Goal: Information Seeking & Learning: Learn about a topic

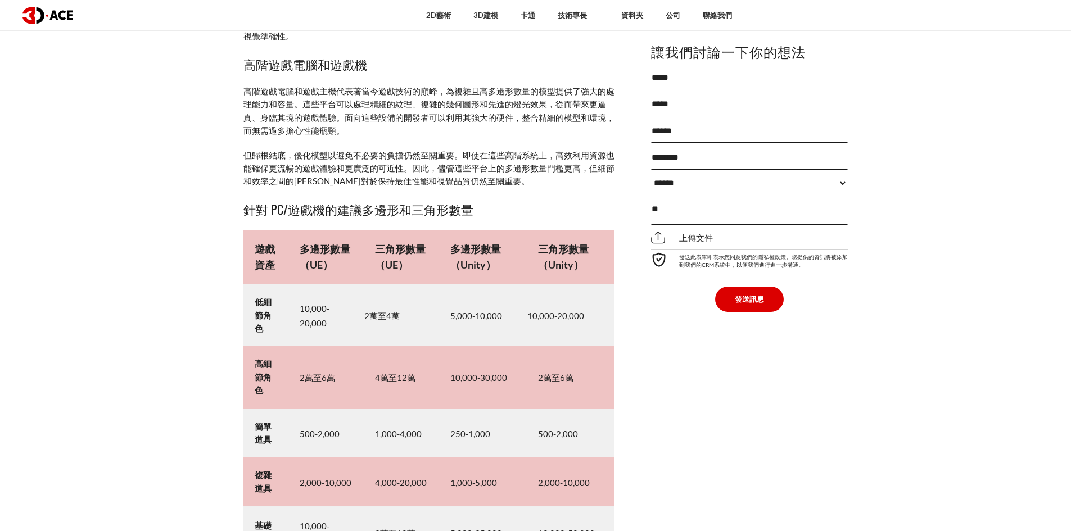
scroll to position [4728, 0]
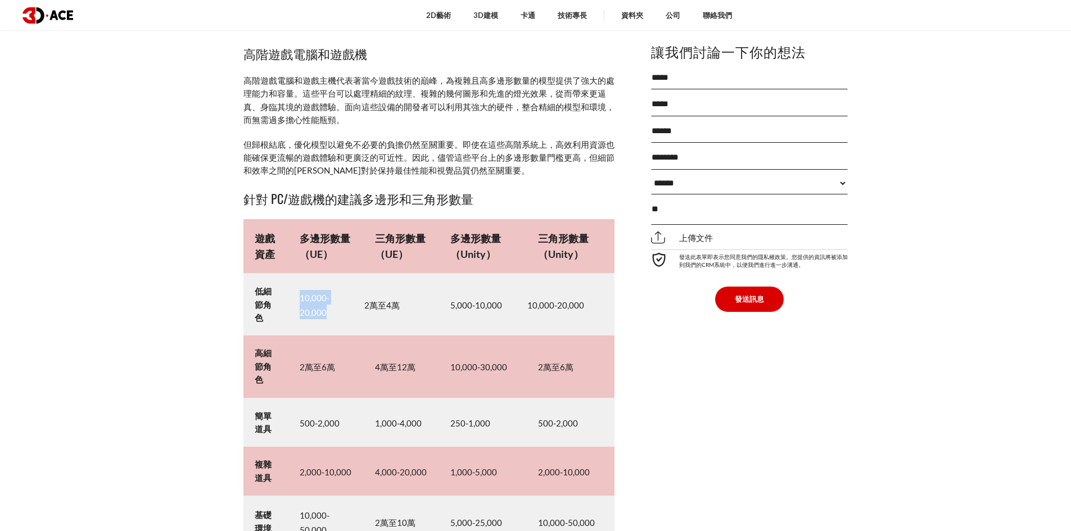
drag, startPoint x: 296, startPoint y: 269, endPoint x: 349, endPoint y: 285, distance: 55.2
click at [349, 285] on td "10,000-20,000" at bounding box center [326, 305] width 75 height 62
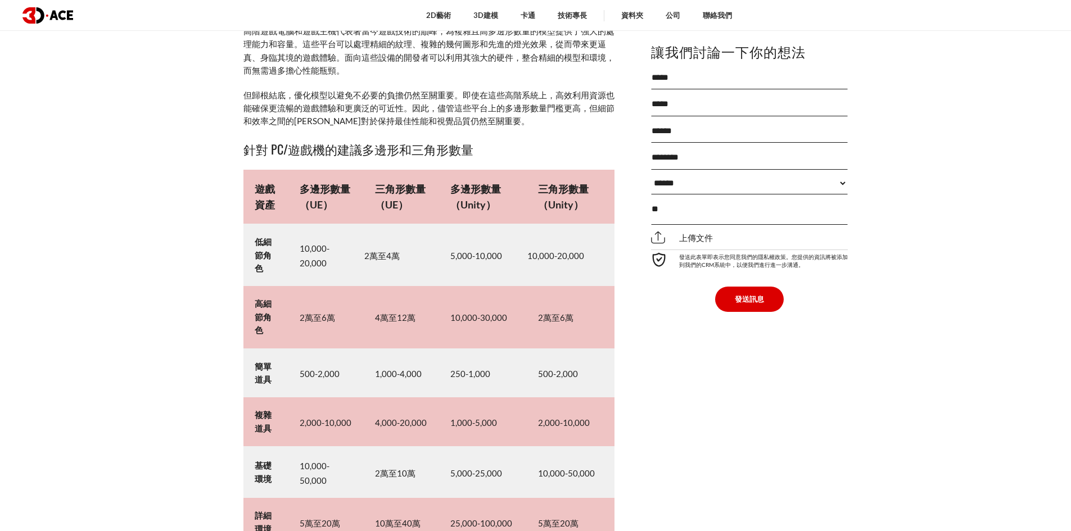
scroll to position [4784, 0]
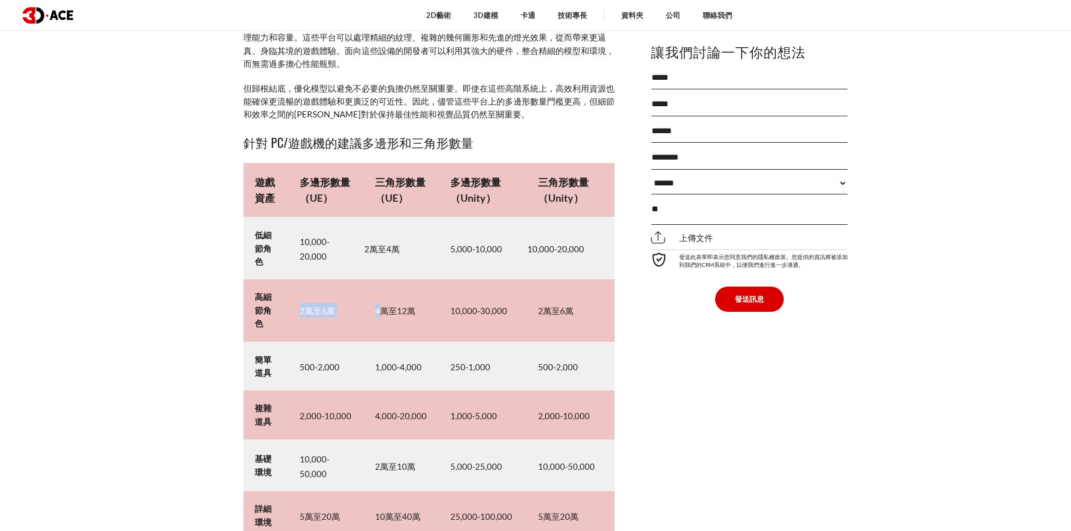
drag, startPoint x: 292, startPoint y: 286, endPoint x: 378, endPoint y: 286, distance: 85.5
click at [378, 286] on tr "高細節角色 2萬至6萬 4萬至12萬 10,000-30,000 2萬至6萬" at bounding box center [429, 311] width 371 height 62
click at [356, 282] on td "2萬至6萬" at bounding box center [326, 311] width 75 height 62
drag, startPoint x: 323, startPoint y: 223, endPoint x: 341, endPoint y: 226, distance: 17.7
click at [341, 226] on td "10,000-20,000" at bounding box center [326, 249] width 75 height 62
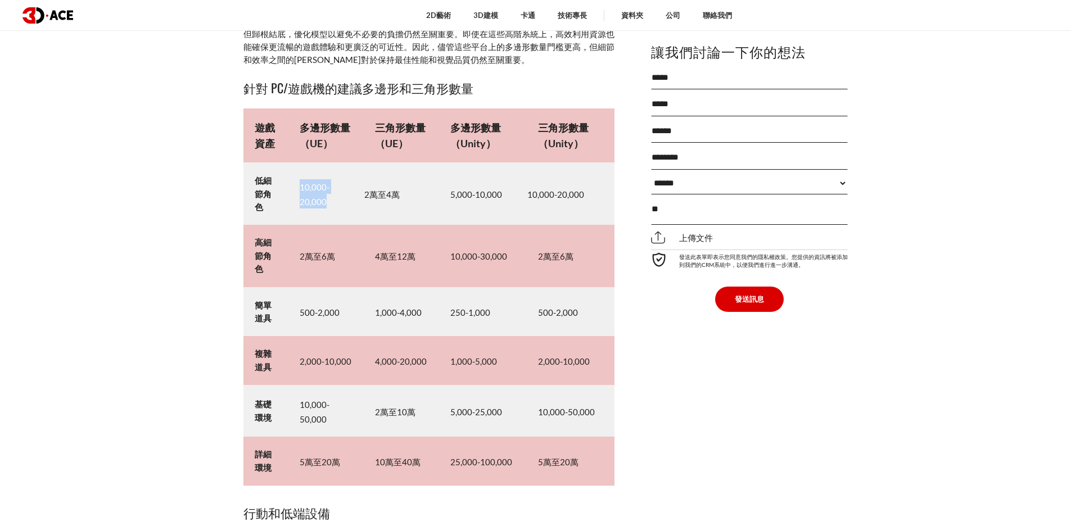
scroll to position [4840, 0]
click at [306, 292] on td "500-2,000" at bounding box center [326, 310] width 75 height 49
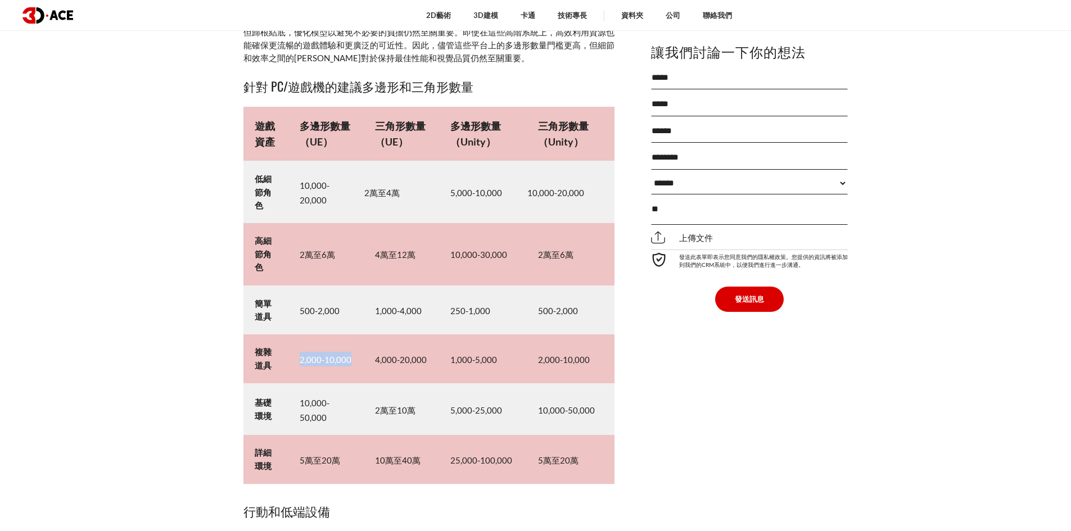
drag, startPoint x: 294, startPoint y: 328, endPoint x: 359, endPoint y: 336, distance: 66.2
click at [359, 336] on td "2,000-10,000" at bounding box center [326, 359] width 75 height 49
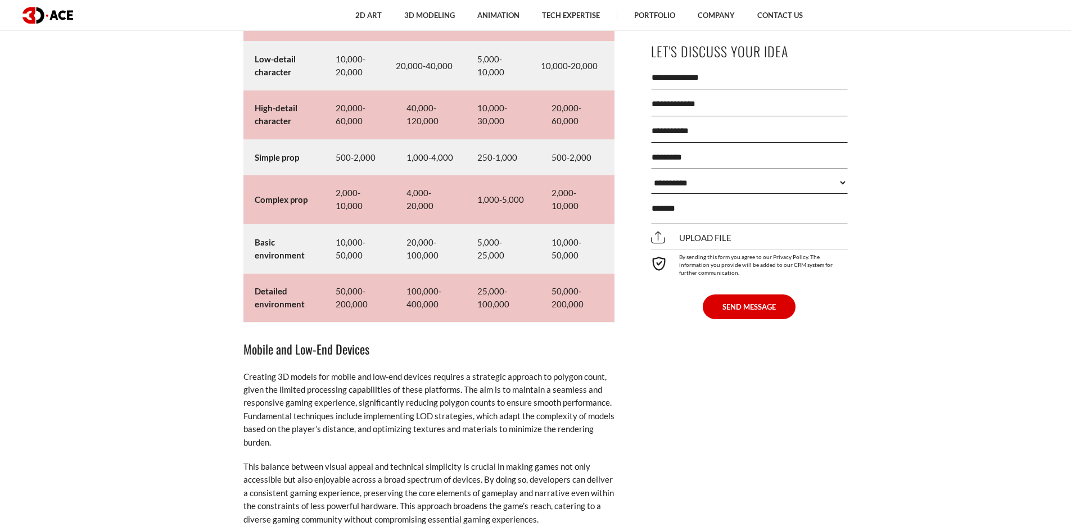
scroll to position [5414, 0]
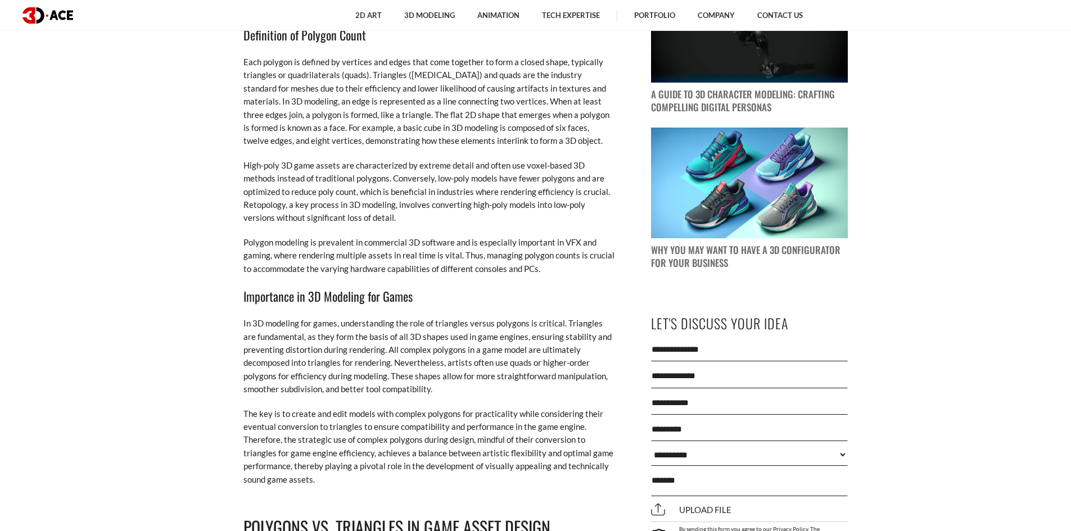
scroll to position [178, 0]
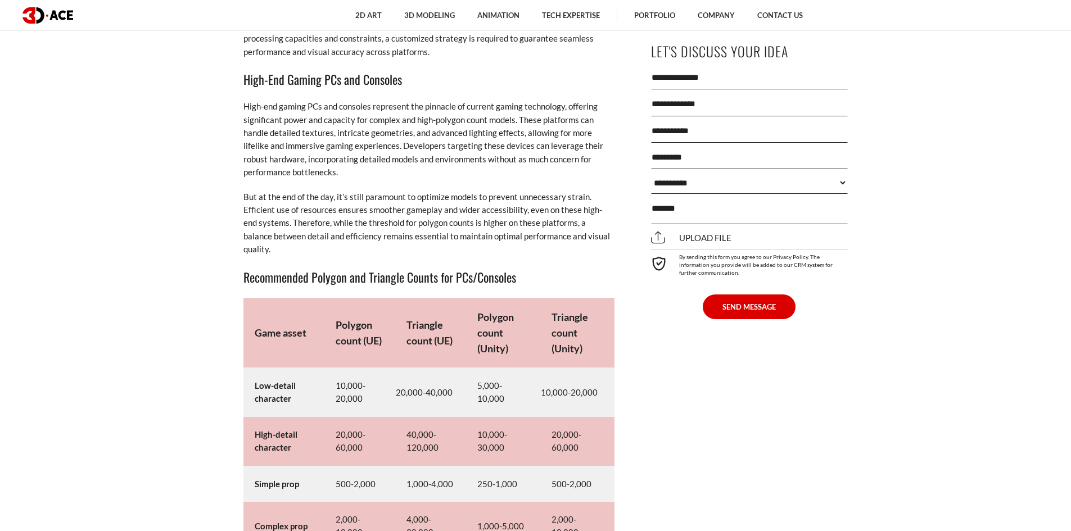
scroll to position [5230, 0]
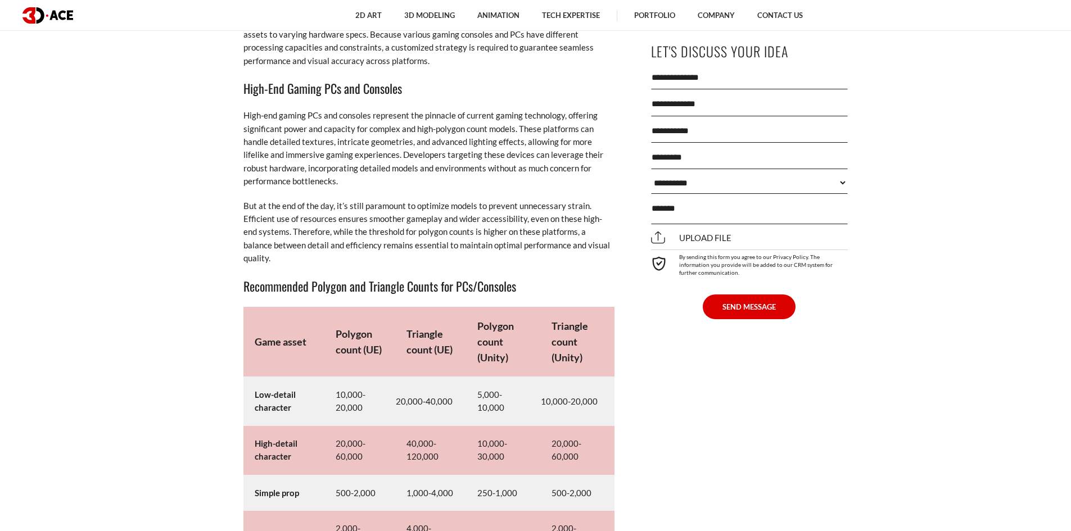
drag, startPoint x: 130, startPoint y: 282, endPoint x: 137, endPoint y: 284, distance: 7.0
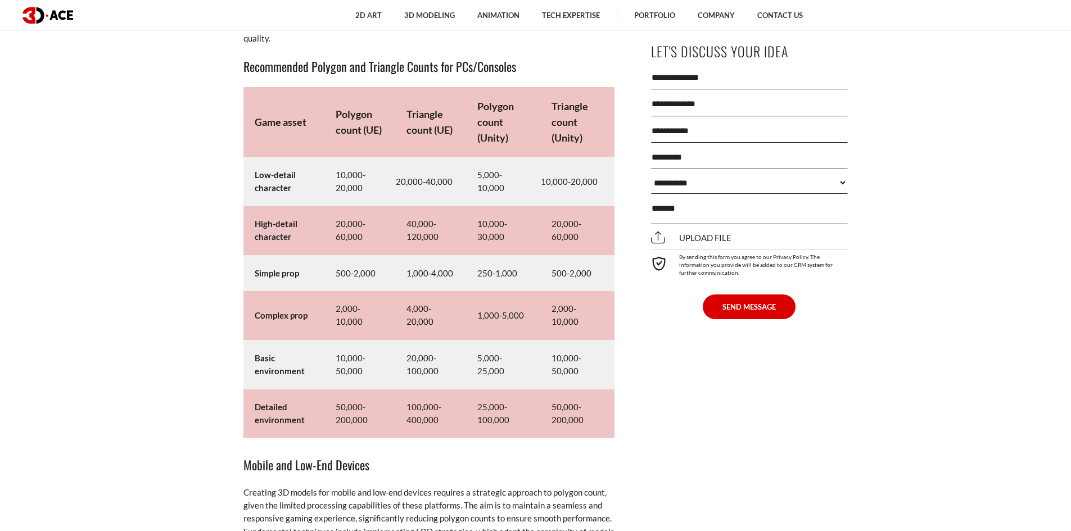
scroll to position [5455, 0]
